Goal: Task Accomplishment & Management: Use online tool/utility

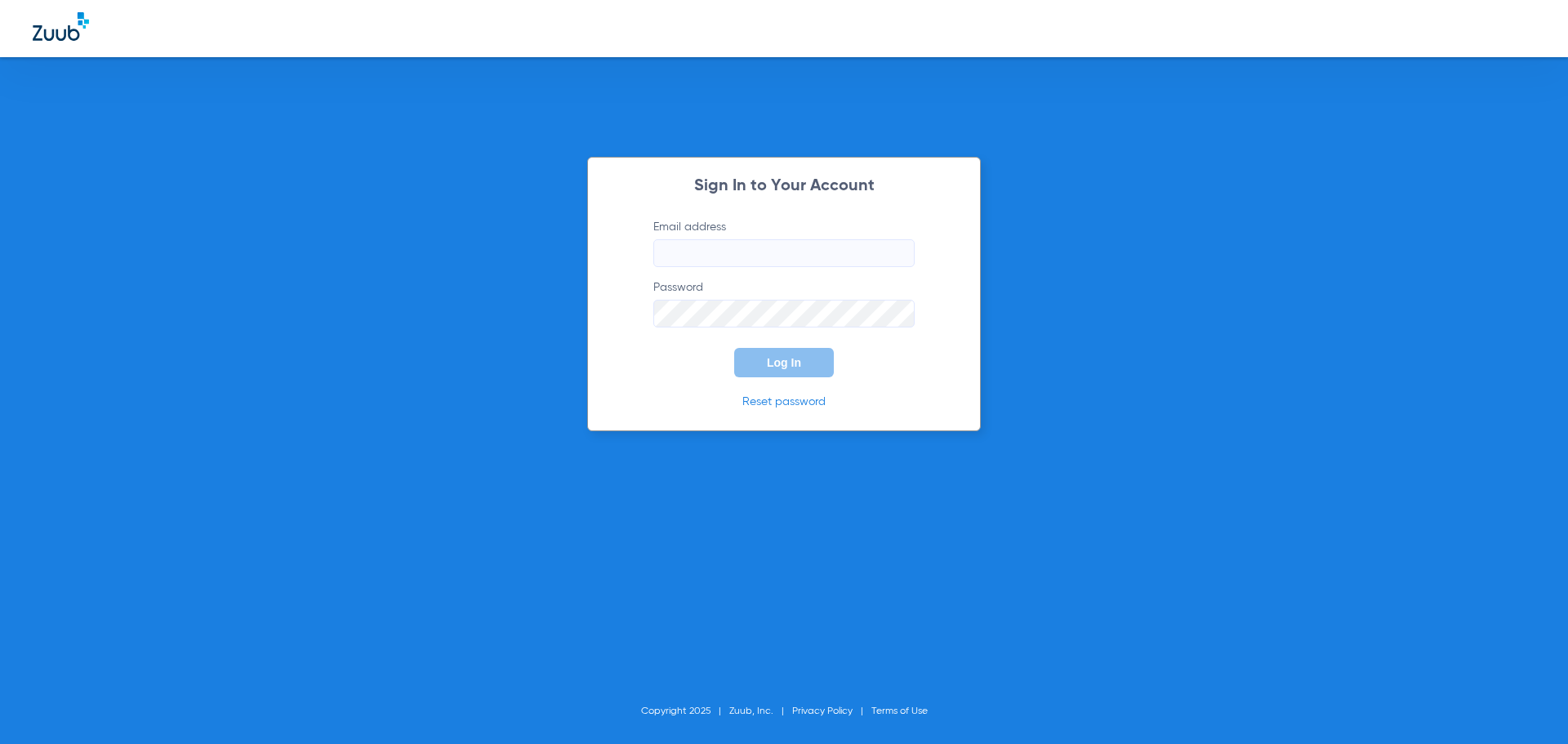
type input "[EMAIL_ADDRESS][DOMAIN_NAME]"
click at [784, 375] on button "Log In" at bounding box center [784, 362] width 100 height 29
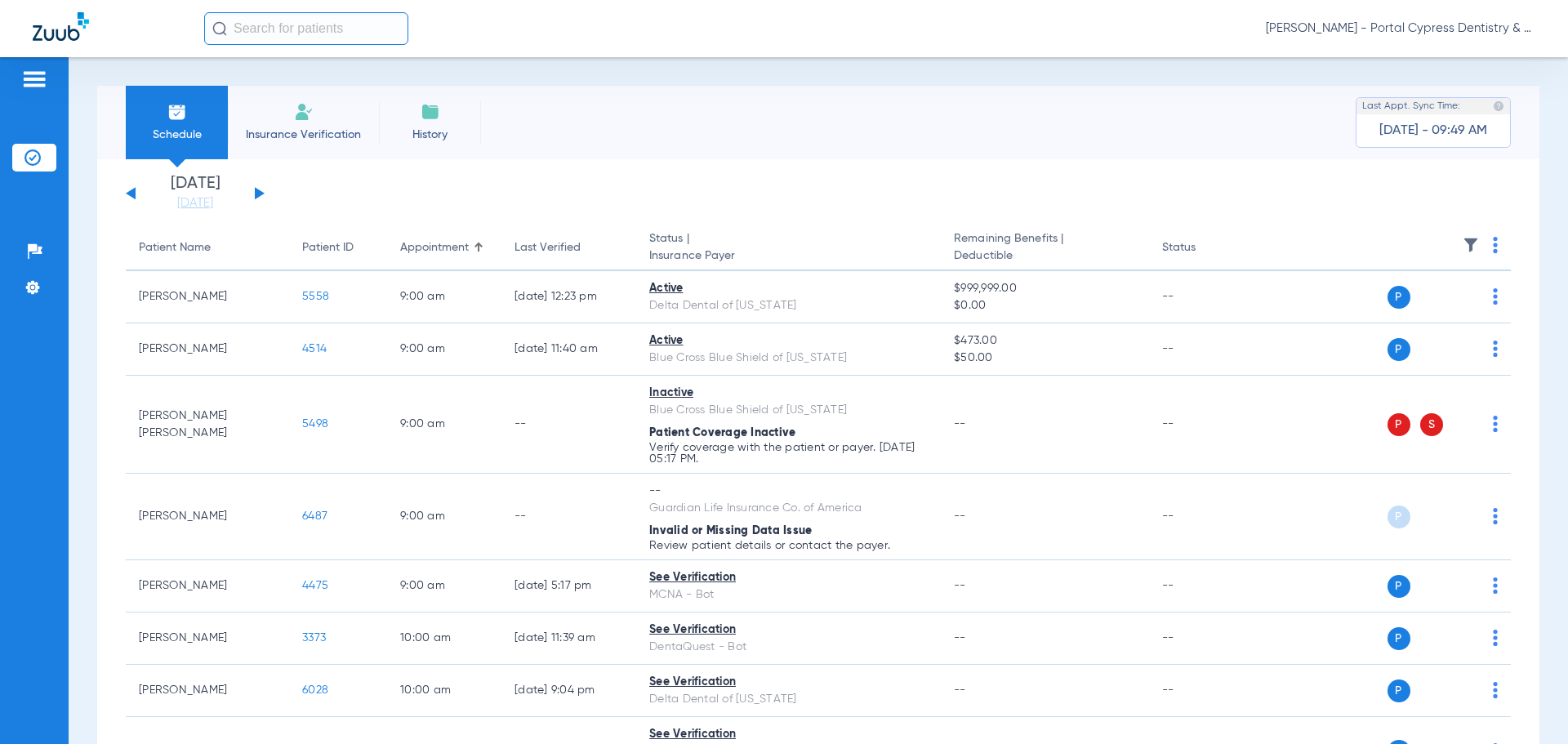
click at [252, 194] on div "[DATE] [DATE] [DATE] [DATE] [DATE] [DATE] [DATE] [DATE] [DATE] [DATE] [DATE] [D…" at bounding box center [195, 193] width 139 height 36
click at [257, 192] on button at bounding box center [259, 192] width 10 height 12
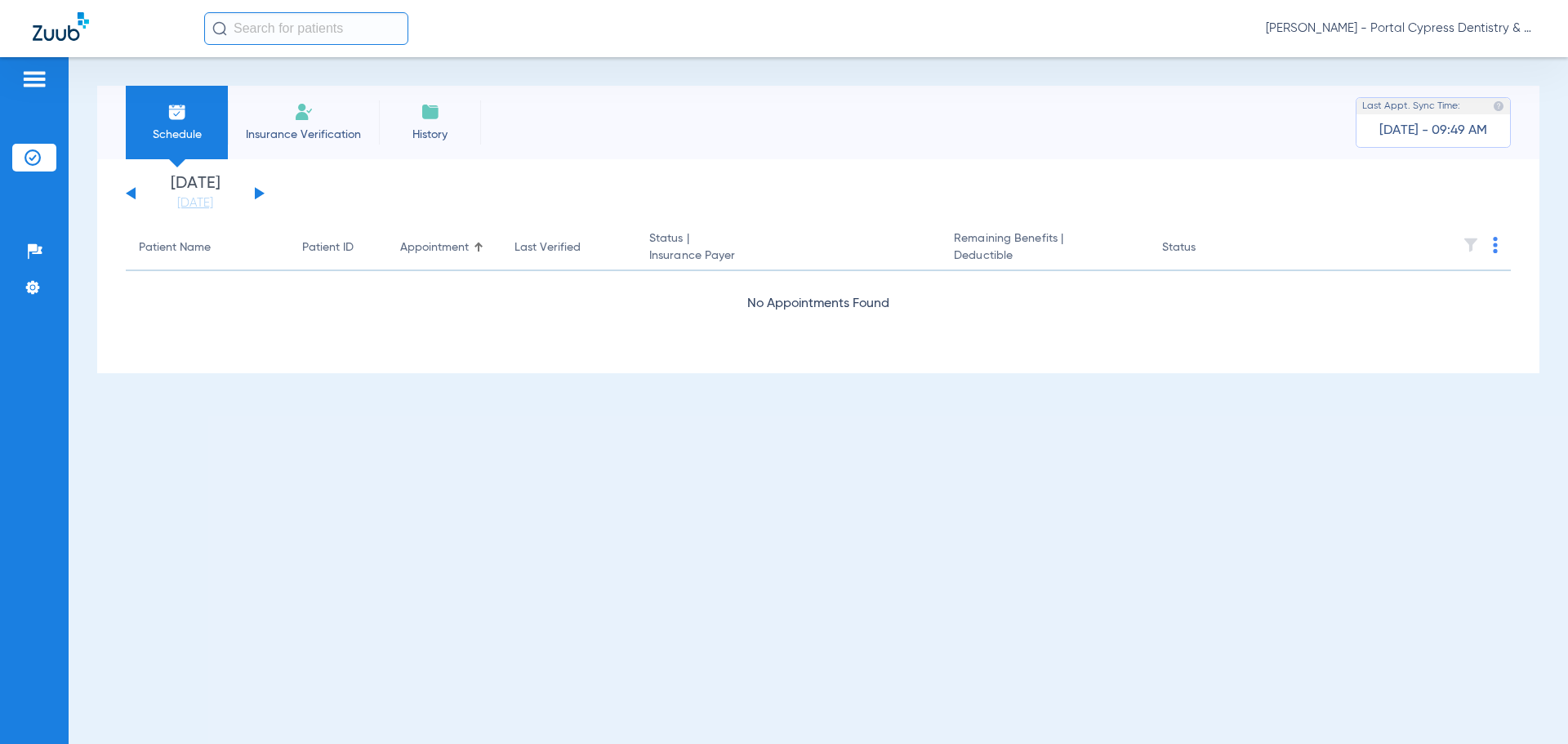
click at [257, 192] on button at bounding box center [259, 192] width 10 height 12
click at [1491, 246] on th at bounding box center [1384, 248] width 252 height 46
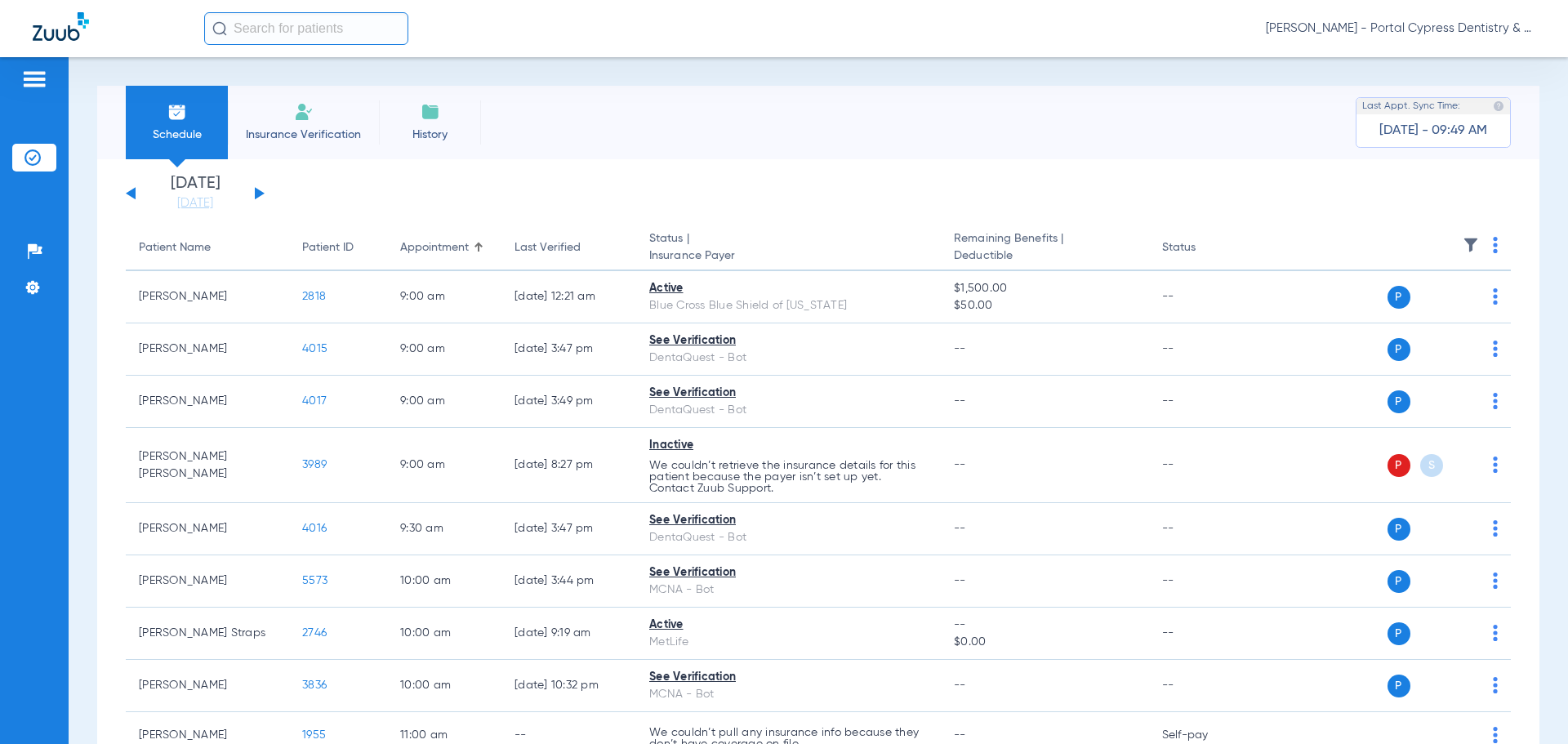
click at [1493, 249] on th at bounding box center [1384, 248] width 252 height 46
click at [1489, 246] on th at bounding box center [1384, 248] width 252 height 46
click at [1493, 241] on img at bounding box center [1495, 244] width 5 height 16
click at [1436, 302] on button "Verify All" at bounding box center [1420, 309] width 129 height 33
